Goal: Task Accomplishment & Management: Manage account settings

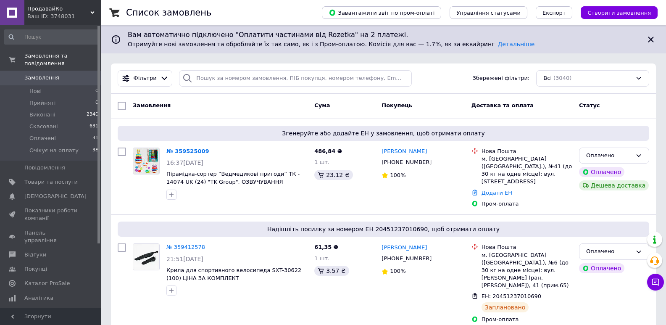
click at [179, 153] on link "№ 359525009" at bounding box center [187, 151] width 43 height 6
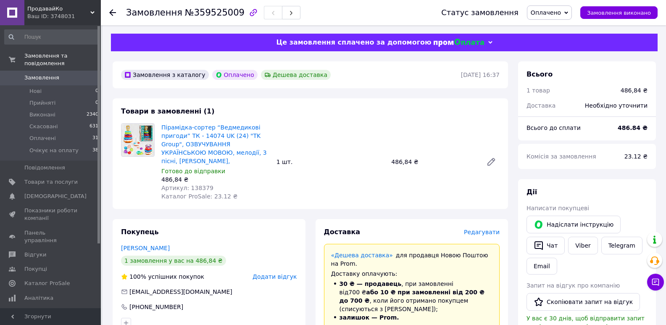
click at [485, 229] on span "Редагувати" at bounding box center [482, 232] width 36 height 7
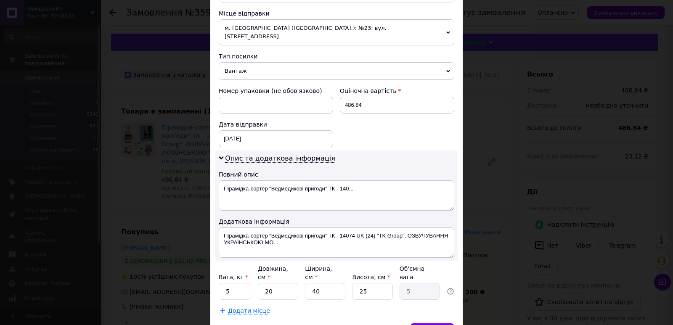
scroll to position [327, 0]
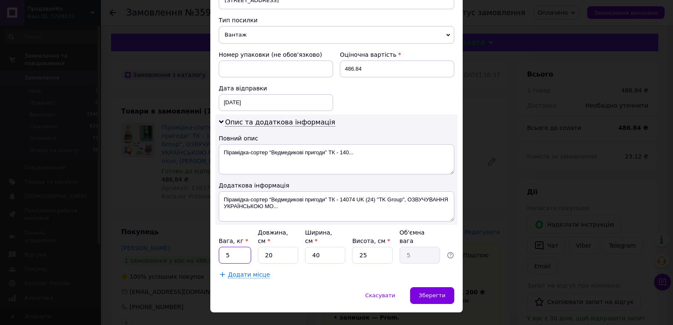
click at [238, 247] on input "5" at bounding box center [235, 255] width 32 height 17
click at [478, 108] on div "× Редагування доставки Спосіб доставки Нова Пошта (платна) Платник Отримувач Ві…" at bounding box center [336, 162] width 673 height 325
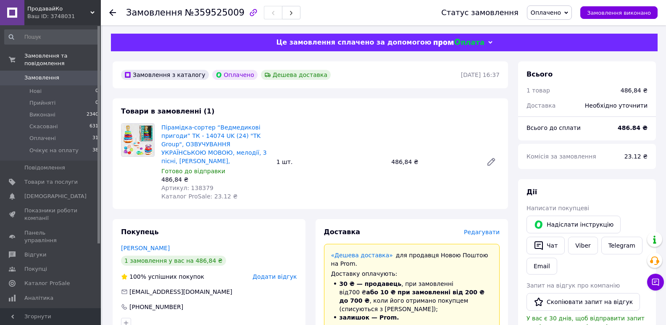
click at [113, 8] on div at bounding box center [112, 12] width 7 height 8
